Goal: Information Seeking & Learning: Learn about a topic

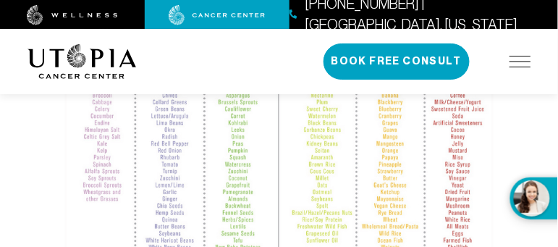
scroll to position [1565, 0]
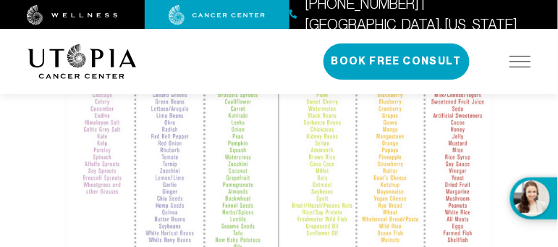
click at [526, 238] on div "Alkaline Protocol The goal of an alkaline protocol for [MEDICAL_DATA] is to ach…" at bounding box center [279, 203] width 558 height 3407
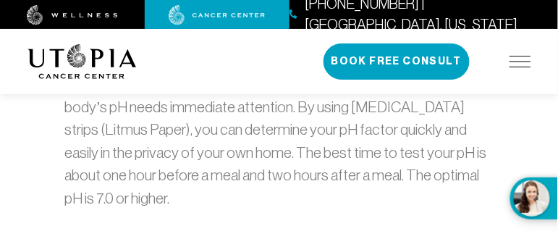
scroll to position [1828, 0]
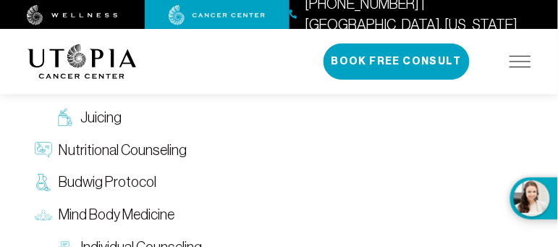
scroll to position [2388, 0]
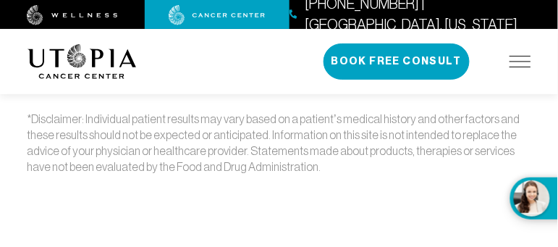
scroll to position [8711, 0]
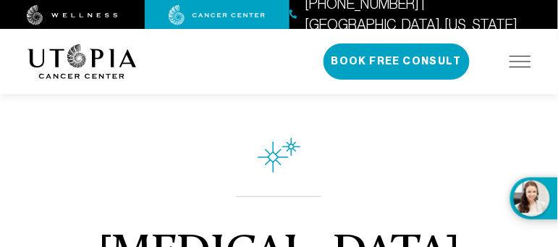
click at [526, 10] on div "[PHONE_NUMBER] | [GEOGRAPHIC_DATA], [US_STATE]" at bounding box center [279, 14] width 558 height 29
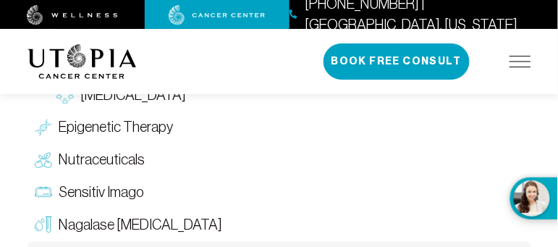
scroll to position [2993, 0]
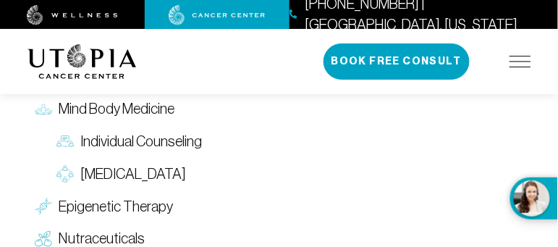
scroll to position [2491, 0]
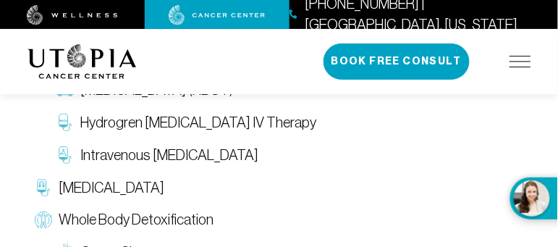
scroll to position [2549, 0]
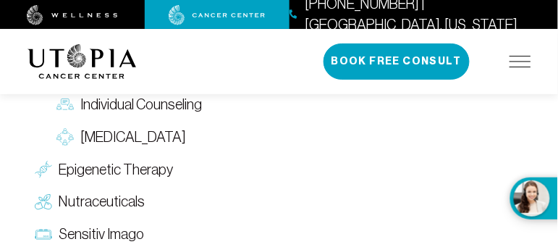
scroll to position [2530, 0]
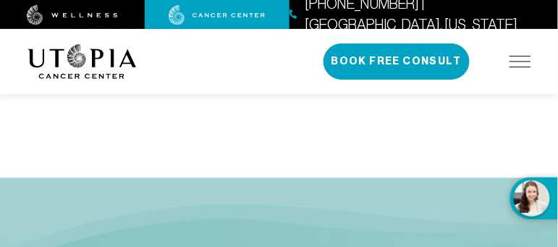
scroll to position [2897, 0]
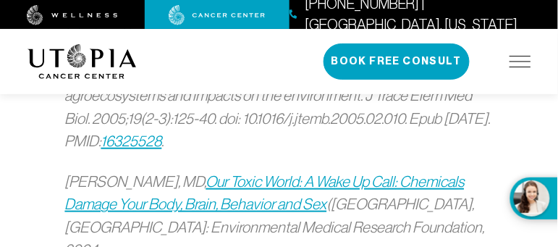
scroll to position [2646, 0]
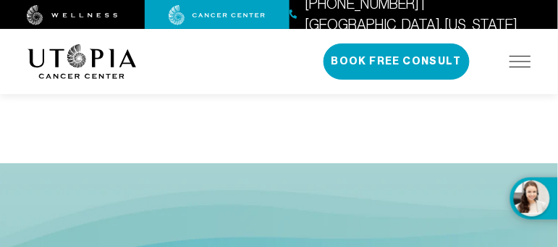
scroll to position [2955, 0]
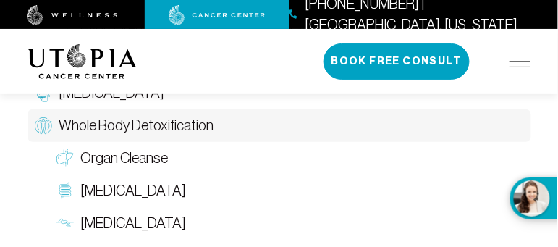
scroll to position [2626, 0]
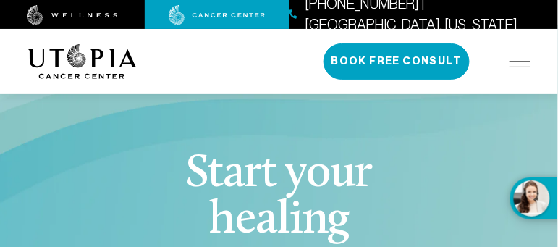
scroll to position [3051, 0]
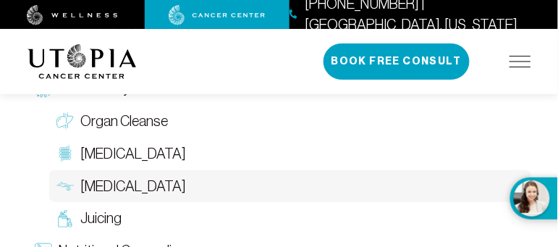
scroll to position [2491, 0]
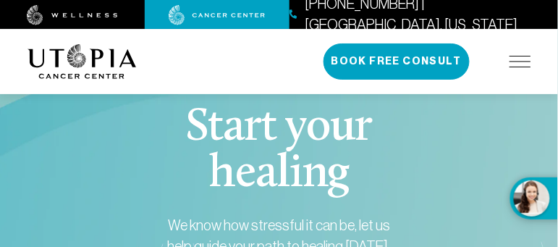
scroll to position [3089, 0]
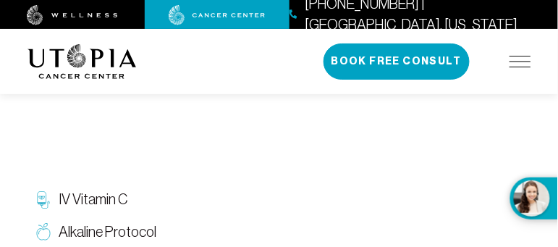
scroll to position [2317, 0]
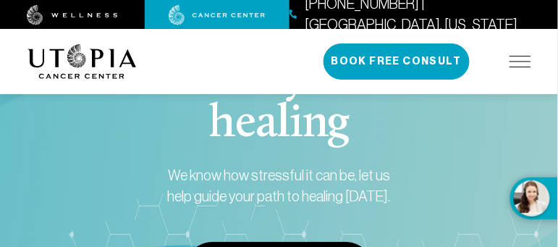
scroll to position [3147, 0]
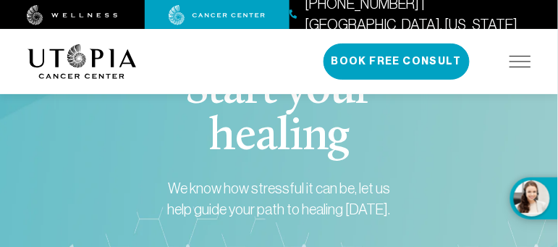
scroll to position [3843, 0]
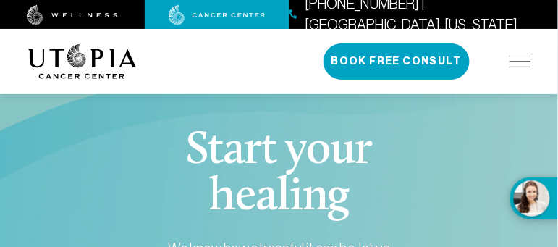
scroll to position [3341, 0]
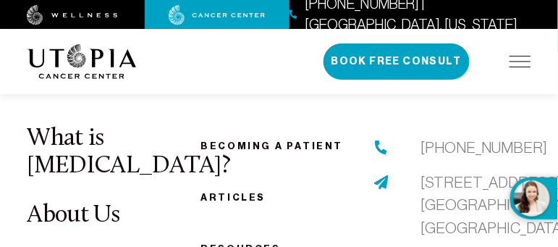
scroll to position [4306, 0]
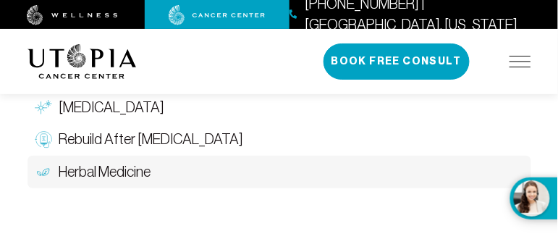
scroll to position [3418, 0]
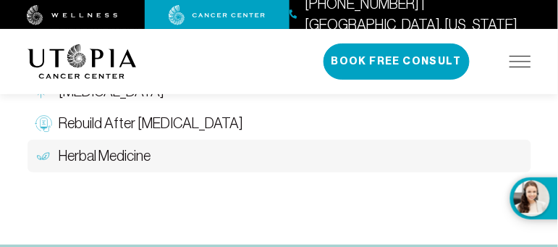
click at [514, 56] on img at bounding box center [521, 62] width 22 height 12
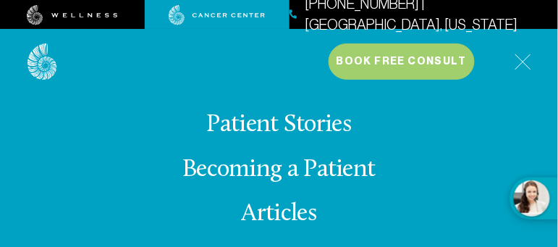
scroll to position [22, 0]
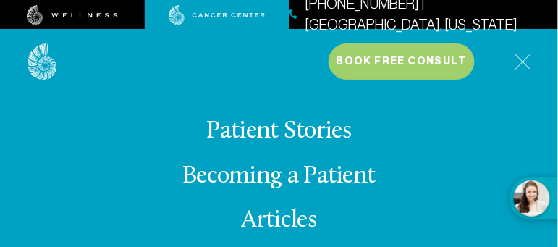
click at [300, 167] on link "Becoming a Patient" at bounding box center [279, 176] width 193 height 25
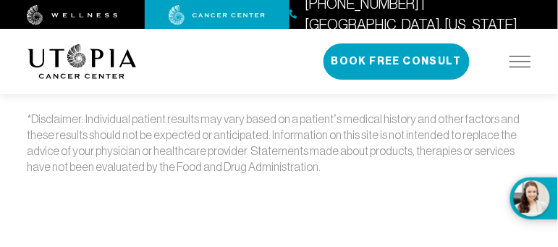
scroll to position [3703, 0]
